Goal: Submit feedback/report problem

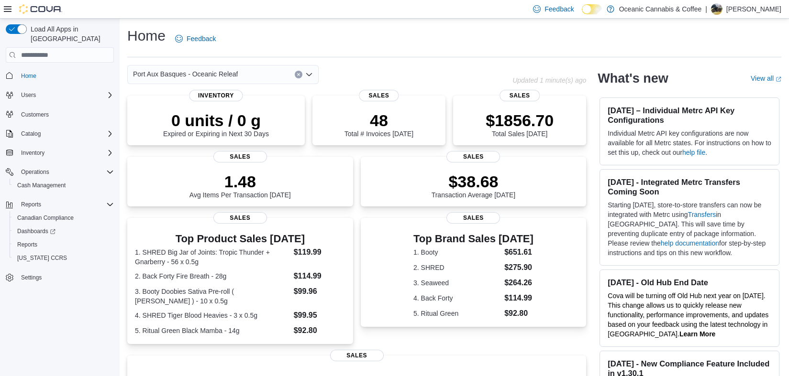
click at [392, 27] on div "Home Feedback" at bounding box center [454, 38] width 654 height 25
